Goal: Transaction & Acquisition: Purchase product/service

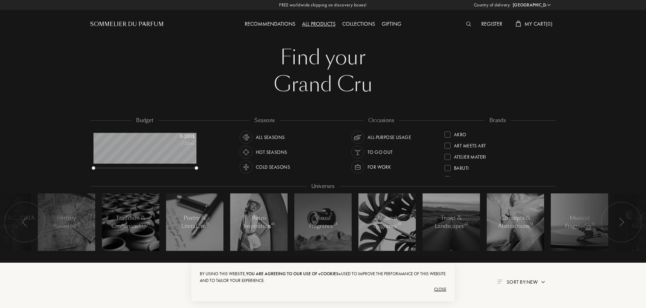
scroll to position [34, 103]
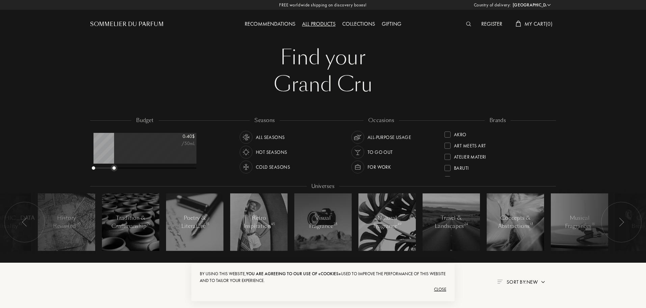
drag, startPoint x: 197, startPoint y: 168, endPoint x: 114, endPoint y: 178, distance: 83.1
click at [114, 178] on div "budget 0 - 40 $ /50mL seasons All Seasons Hot Seasons Cold Seasons occasions Al…" at bounding box center [323, 189] width 466 height 145
click at [276, 136] on div "All Seasons" at bounding box center [270, 137] width 29 height 13
click at [389, 147] on div "To go Out" at bounding box center [380, 152] width 25 height 13
click at [535, 4] on select "Afghanistan Albania Algeria Andorra Angola Anguilla Antartica Antigua and Barbu…" at bounding box center [531, 5] width 41 height 7
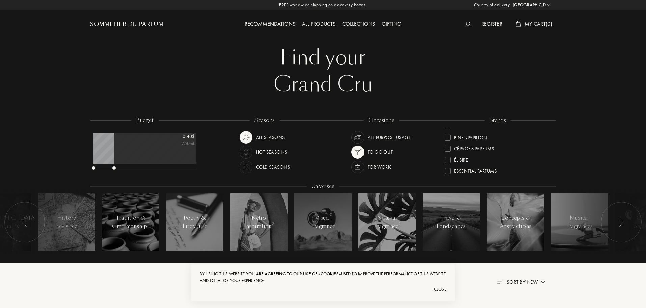
select select "UK"
click at [511, 2] on select "Afghanistan Albania Algeria Andorra Angola Anguilla Antartica Antigua and Barbu…" at bounding box center [531, 5] width 41 height 7
select select "UK"
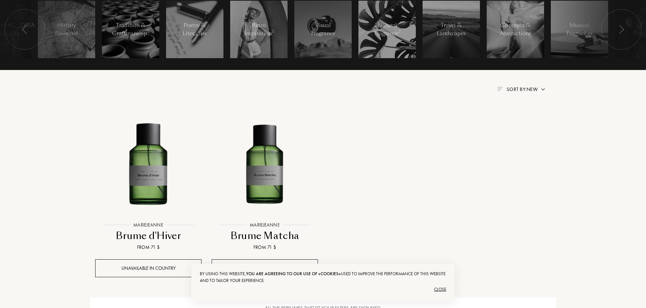
scroll to position [236, 0]
